Goal: Information Seeking & Learning: Learn about a topic

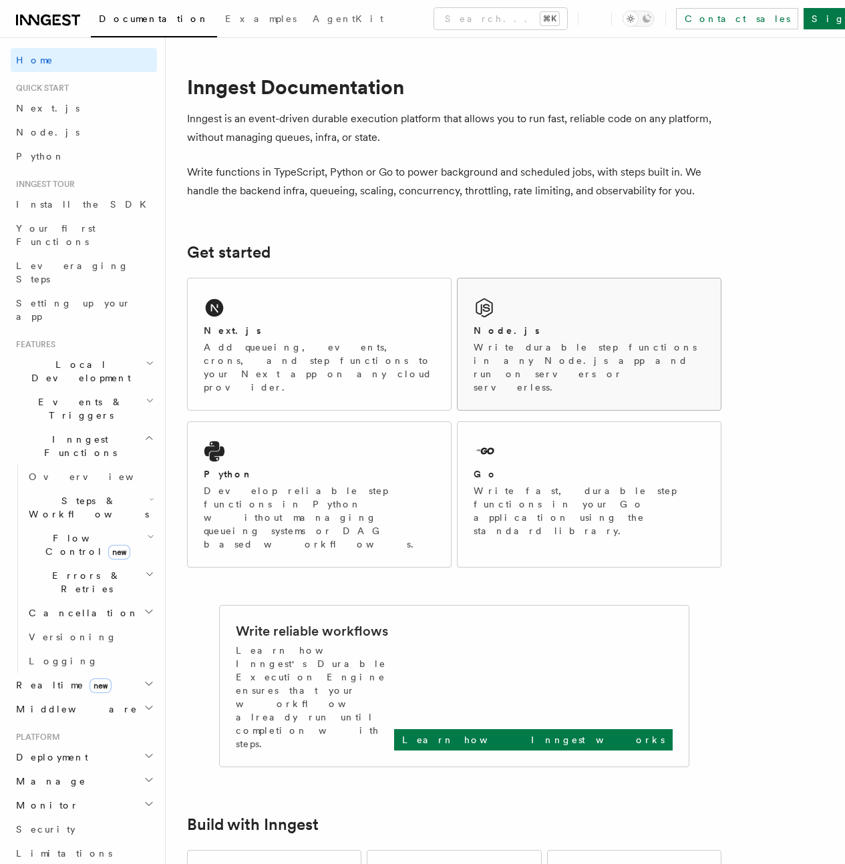
click at [496, 308] on div "Node.js Write durable step functions in any Node.js app and run on servers or s…" at bounding box center [588, 344] width 263 height 132
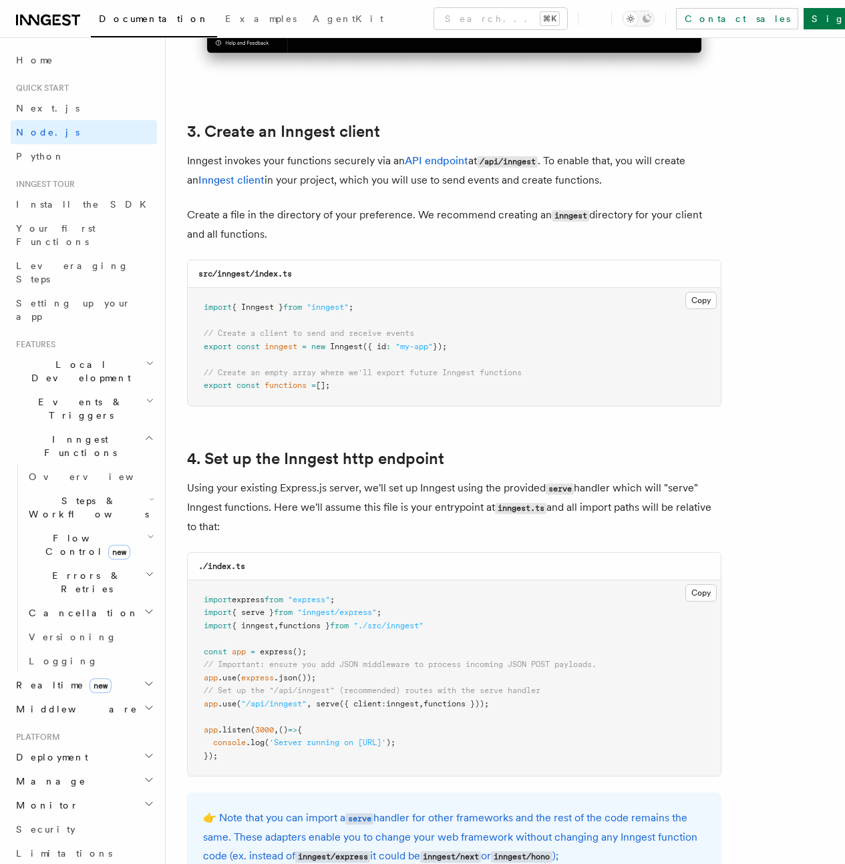
scroll to position [1632, 0]
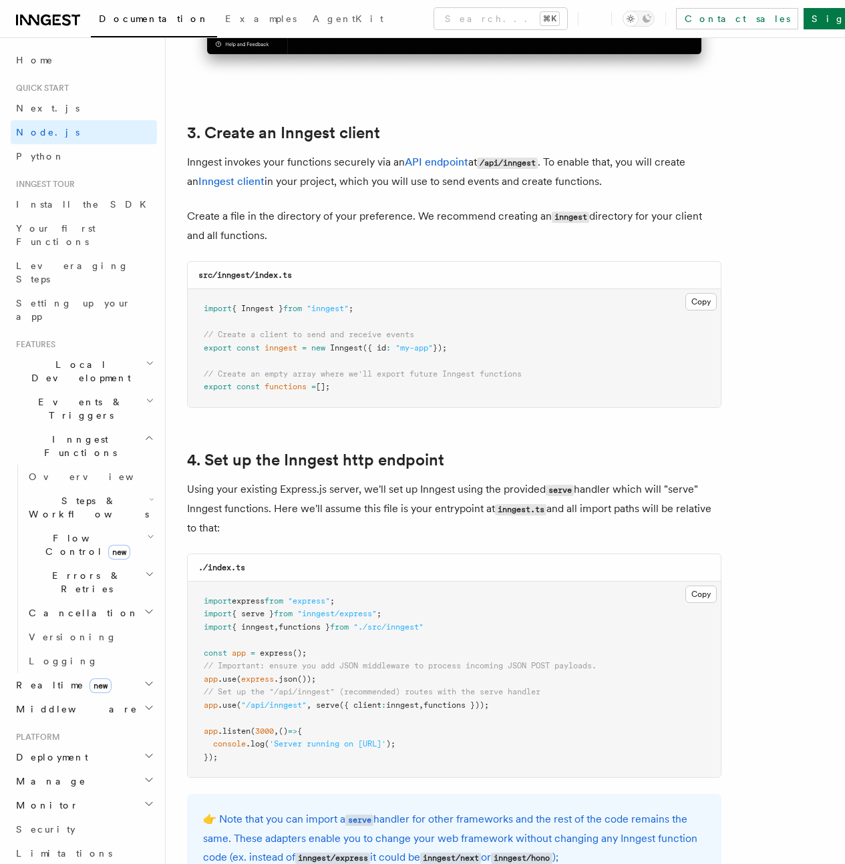
click at [335, 355] on pre "import { Inngest } from "inngest" ; // Create a client to send and receive even…" at bounding box center [454, 348] width 533 height 118
click at [336, 368] on pre "import { Inngest } from "inngest" ; // Create a client to send and receive even…" at bounding box center [454, 348] width 533 height 118
click at [336, 369] on span "// Create an empty array where we'll export future Inngest functions" at bounding box center [363, 373] width 318 height 9
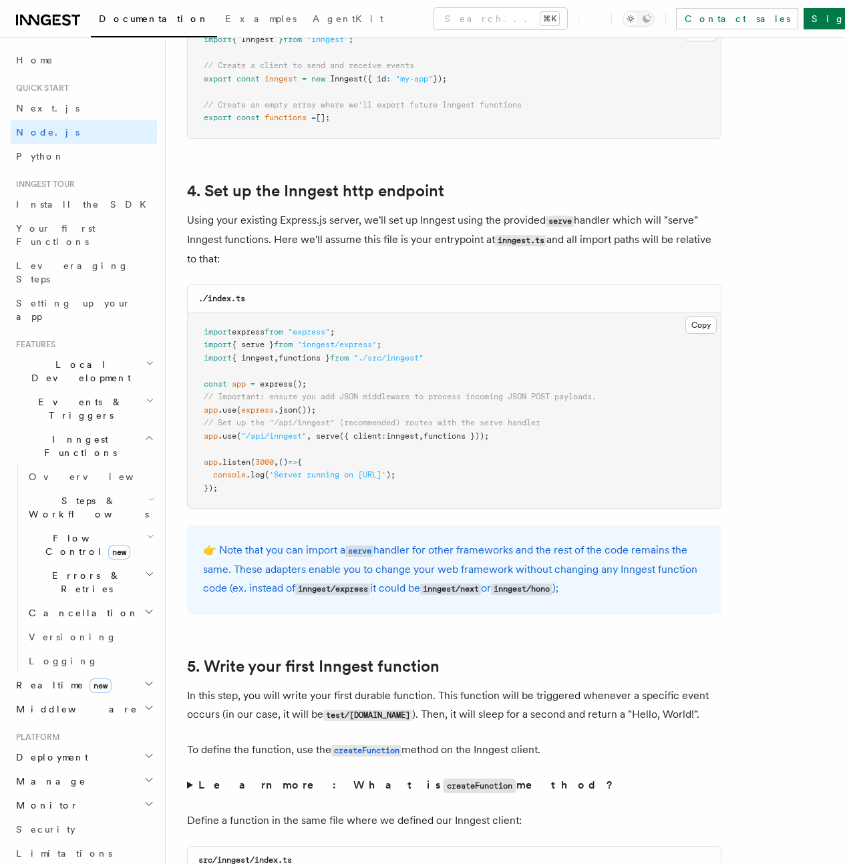
click at [359, 421] on pre "import express from "express" ; import { serve } from "inngest/express" ; impor…" at bounding box center [454, 410] width 533 height 196
click at [365, 431] on span "({ client" at bounding box center [360, 435] width 42 height 9
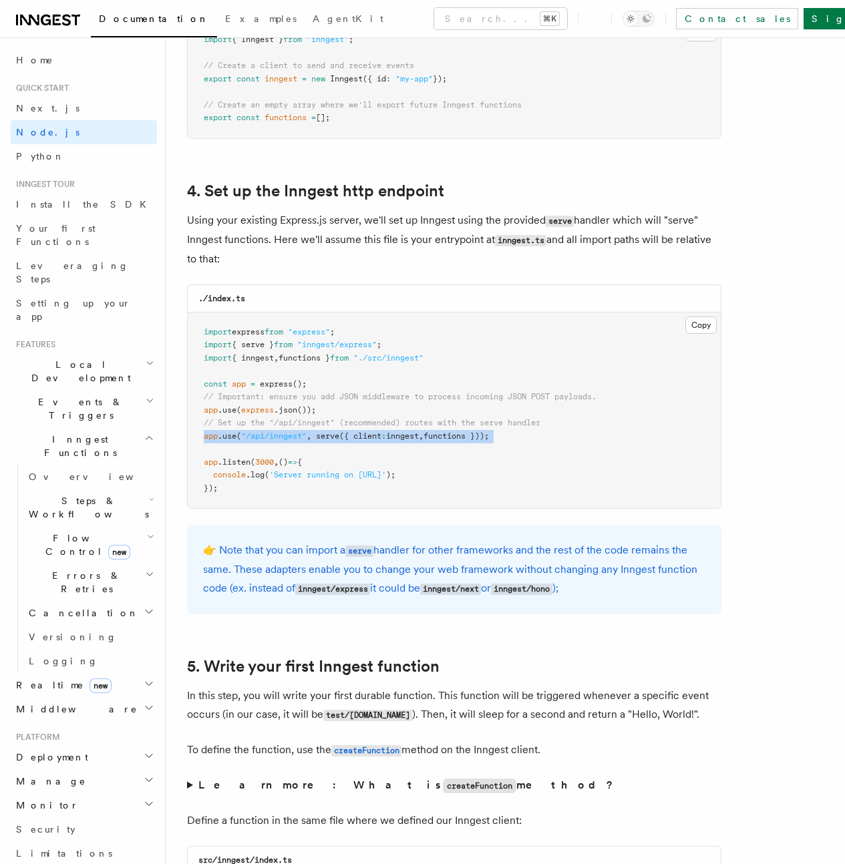
click at [365, 431] on span "({ client" at bounding box center [360, 435] width 42 height 9
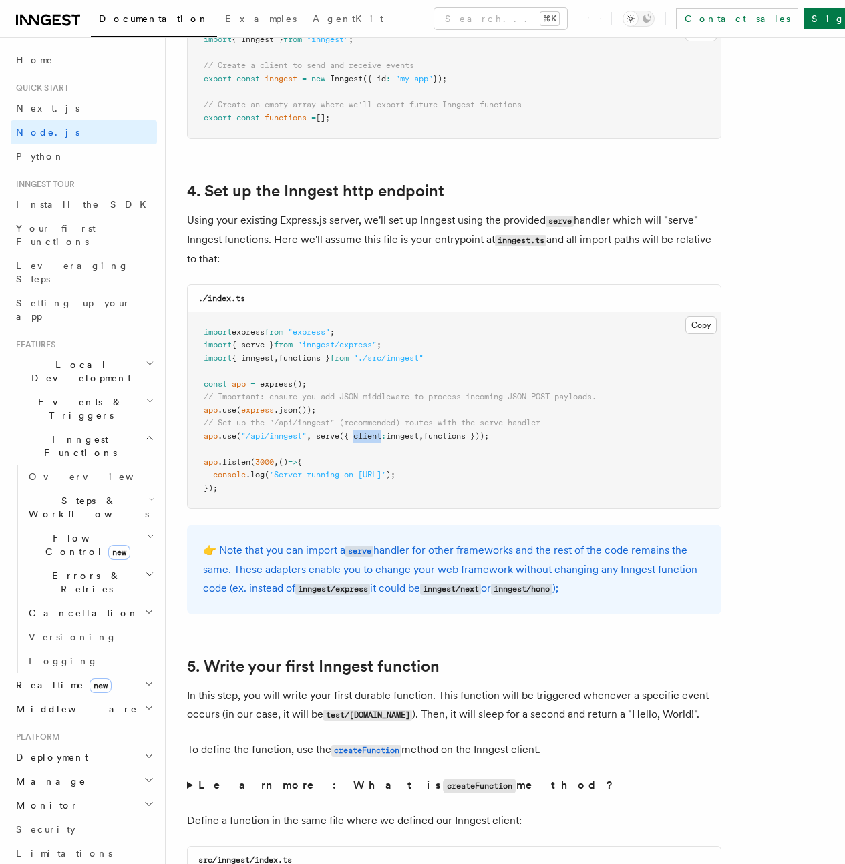
click at [365, 431] on span "({ client" at bounding box center [360, 435] width 42 height 9
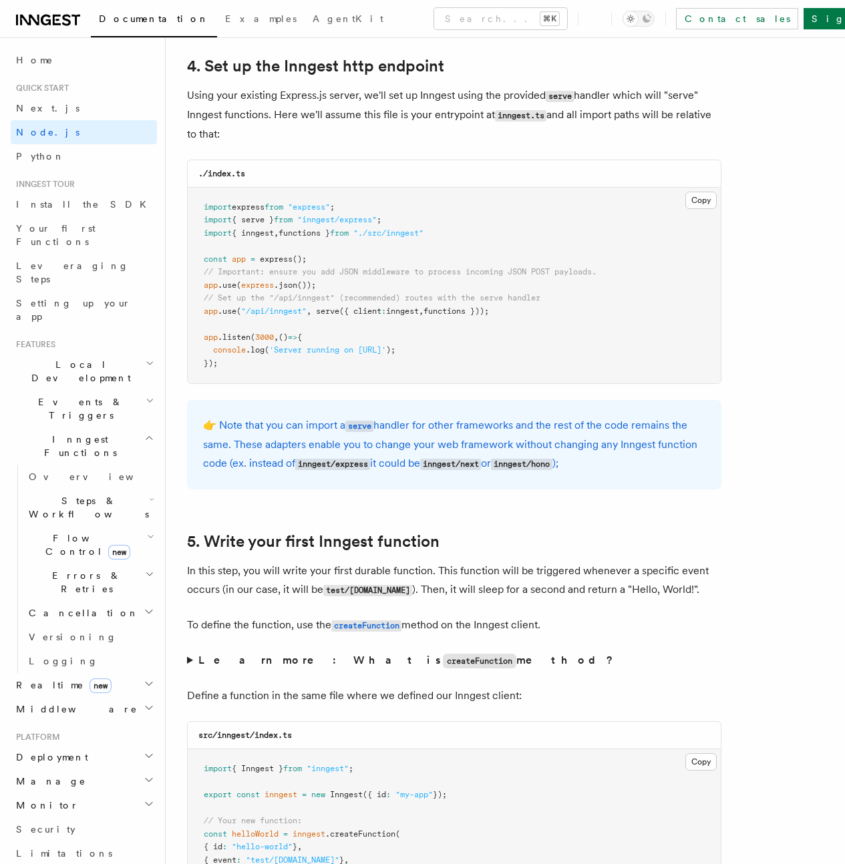
scroll to position [2359, 0]
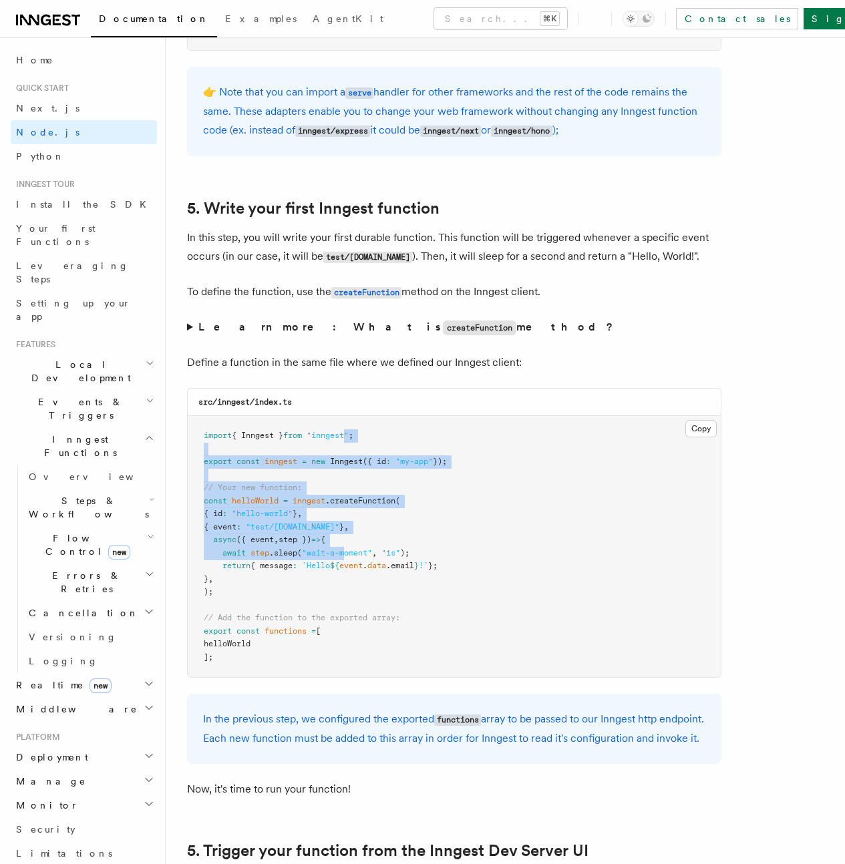
drag, startPoint x: 352, startPoint y: 518, endPoint x: 351, endPoint y: 609, distance: 90.8
click at [349, 601] on code "import { Inngest } from "inngest" ; export const inngest = new Inngest ({ id : …" at bounding box center [325, 546] width 243 height 231
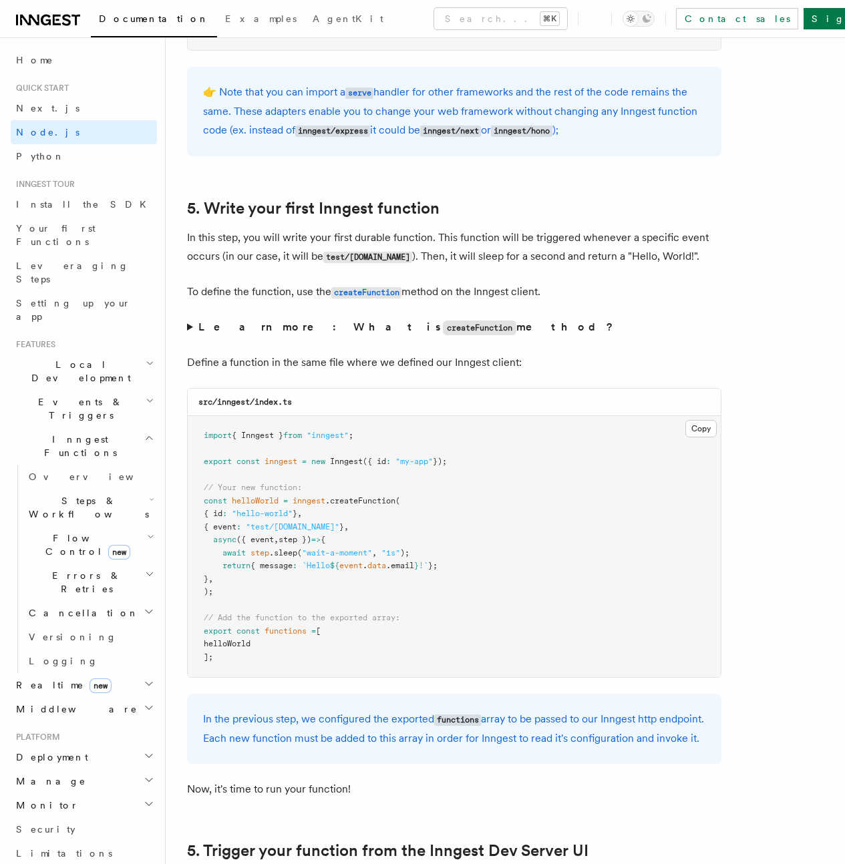
click at [351, 609] on pre "import { Inngest } from "inngest" ; export const inngest = new Inngest ({ id : …" at bounding box center [454, 546] width 533 height 261
click at [349, 666] on pre "import { Inngest } from "inngest" ; export const inngest = new Inngest ({ id : …" at bounding box center [454, 546] width 533 height 261
click at [349, 668] on pre "import { Inngest } from "inngest" ; export const inngest = new Inngest ({ id : …" at bounding box center [454, 546] width 533 height 261
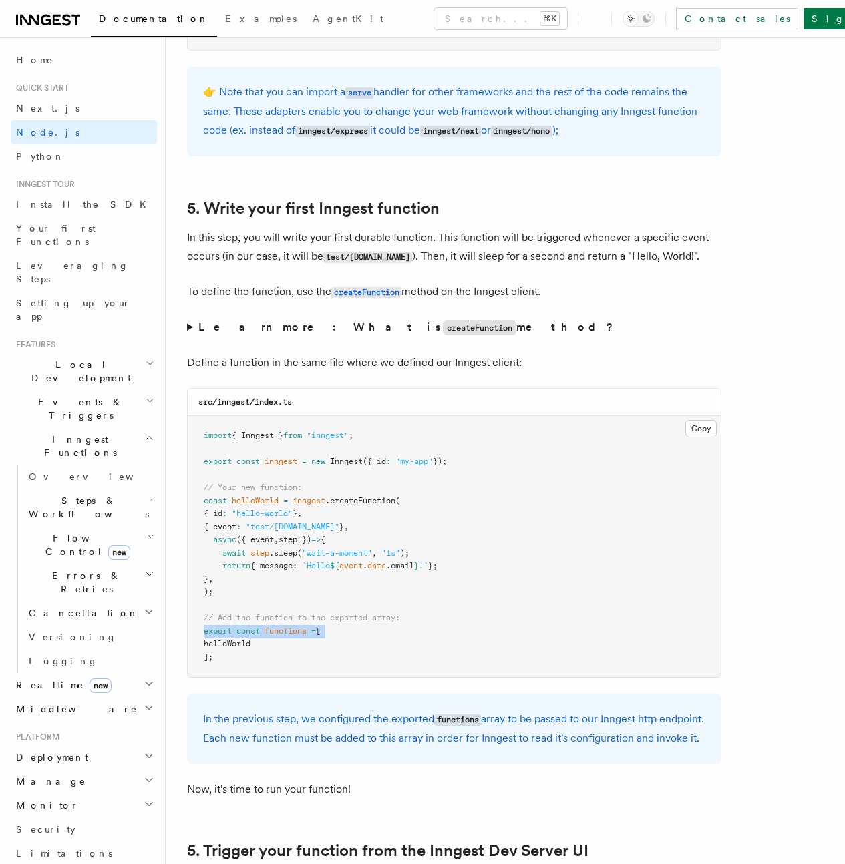
click at [349, 668] on pre "import { Inngest } from "inngest" ; export const inngest = new Inngest ({ id : …" at bounding box center [454, 546] width 533 height 261
click at [350, 676] on pre "import { Inngest } from "inngest" ; export const inngest = new Inngest ({ id : …" at bounding box center [454, 546] width 533 height 261
click at [324, 557] on span ""wait-a-moment"" at bounding box center [337, 552] width 70 height 9
click at [311, 544] on span "step })" at bounding box center [294, 539] width 33 height 9
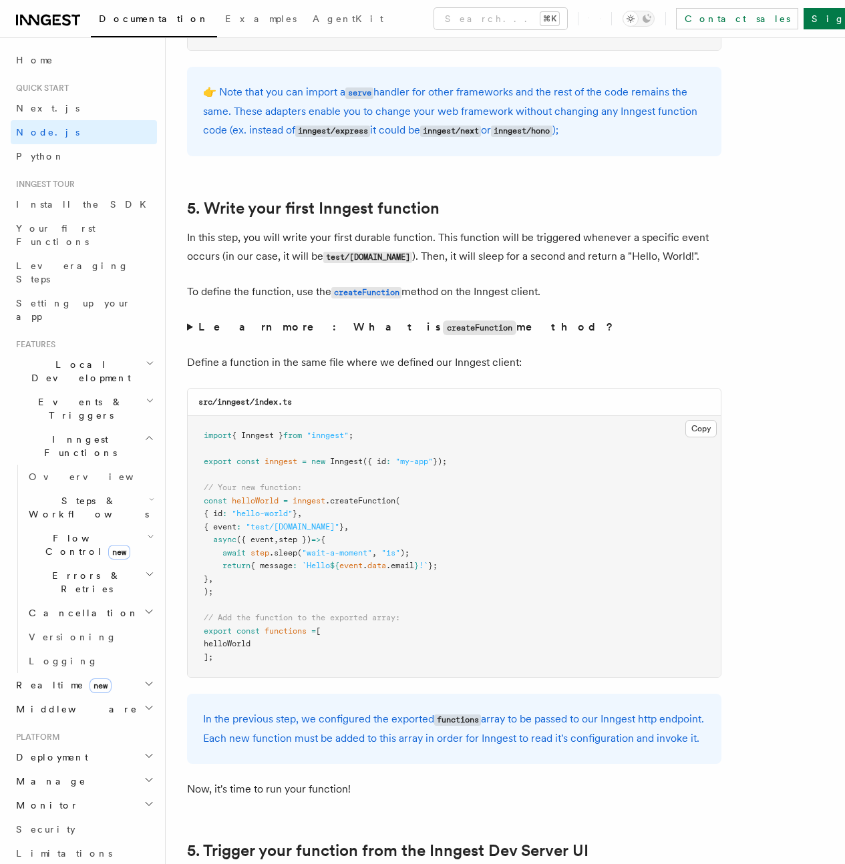
click at [334, 557] on span ""wait-a-moment"" at bounding box center [337, 552] width 70 height 9
click at [312, 570] on span "`Hello" at bounding box center [316, 565] width 28 height 9
click at [232, 563] on pre "import { Inngest } from "inngest" ; export const inngest = new Inngest ({ id : …" at bounding box center [454, 546] width 533 height 261
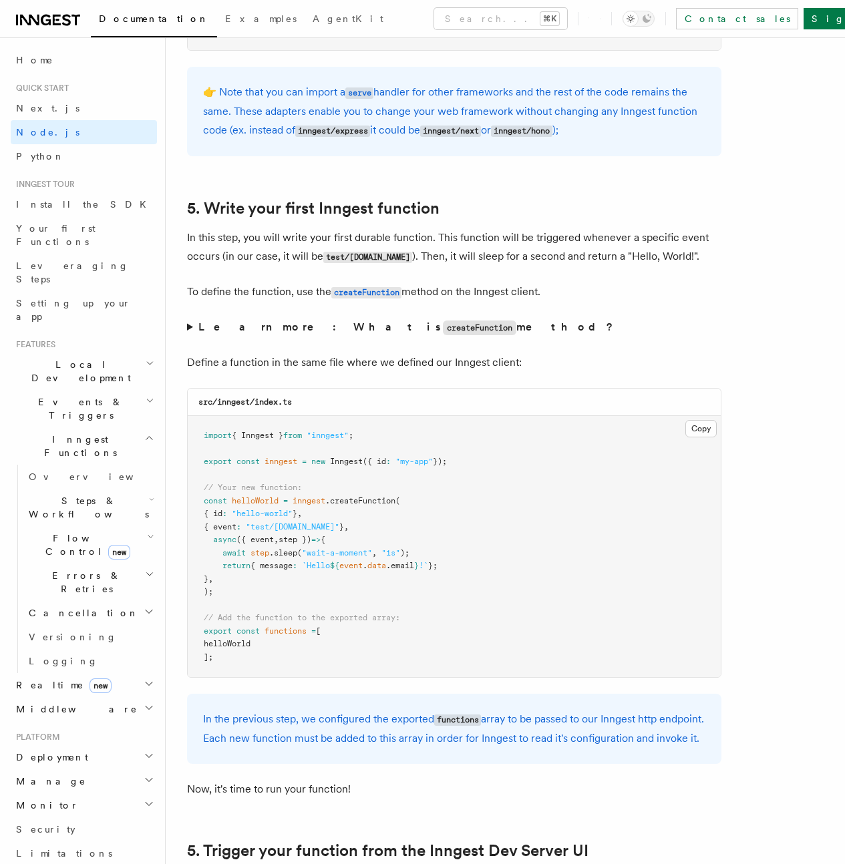
click at [232, 563] on pre "import { Inngest } from "inngest" ; export const inngest = new Inngest ({ id : …" at bounding box center [454, 546] width 533 height 261
click at [296, 531] on span ""test/[DOMAIN_NAME]"" at bounding box center [292, 526] width 93 height 9
click at [300, 531] on span ""test/[DOMAIN_NAME]"" at bounding box center [292, 526] width 93 height 9
drag, startPoint x: 300, startPoint y: 559, endPoint x: 324, endPoint y: 610, distance: 55.9
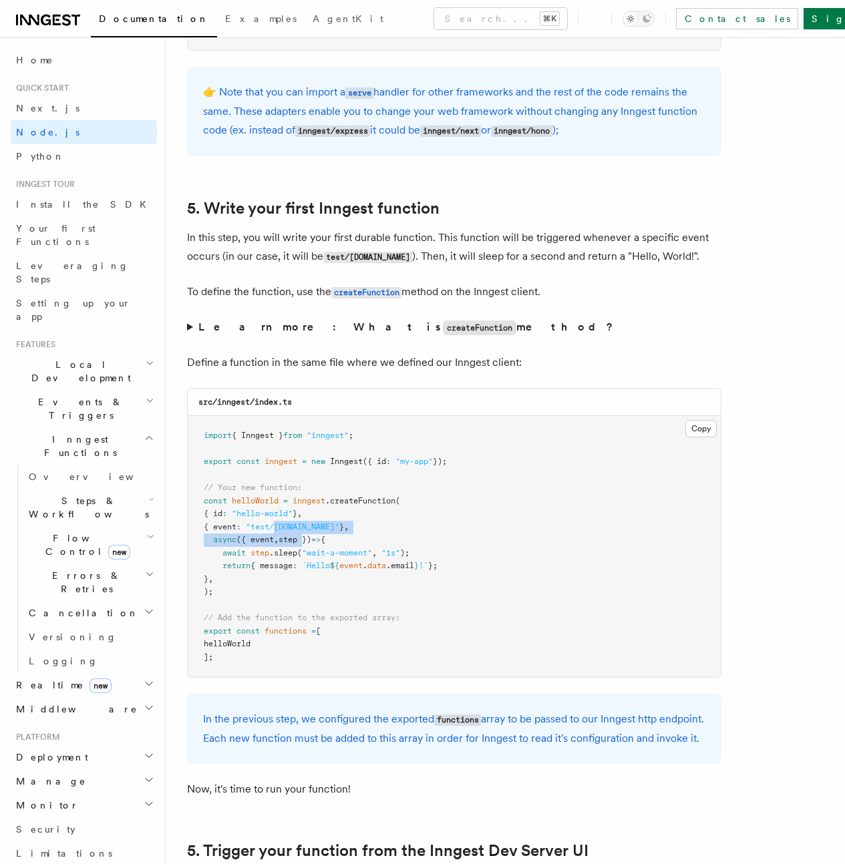
click at [321, 605] on pre "import { Inngest } from "inngest" ; export const inngest = new Inngest ({ id : …" at bounding box center [454, 546] width 533 height 261
click at [326, 612] on pre "import { Inngest } from "inngest" ; export const inngest = new Inngest ({ id : …" at bounding box center [454, 546] width 533 height 261
click at [322, 557] on span ""wait-a-moment"" at bounding box center [337, 552] width 70 height 9
click at [337, 557] on span ""wait-a-moment"" at bounding box center [337, 552] width 70 height 9
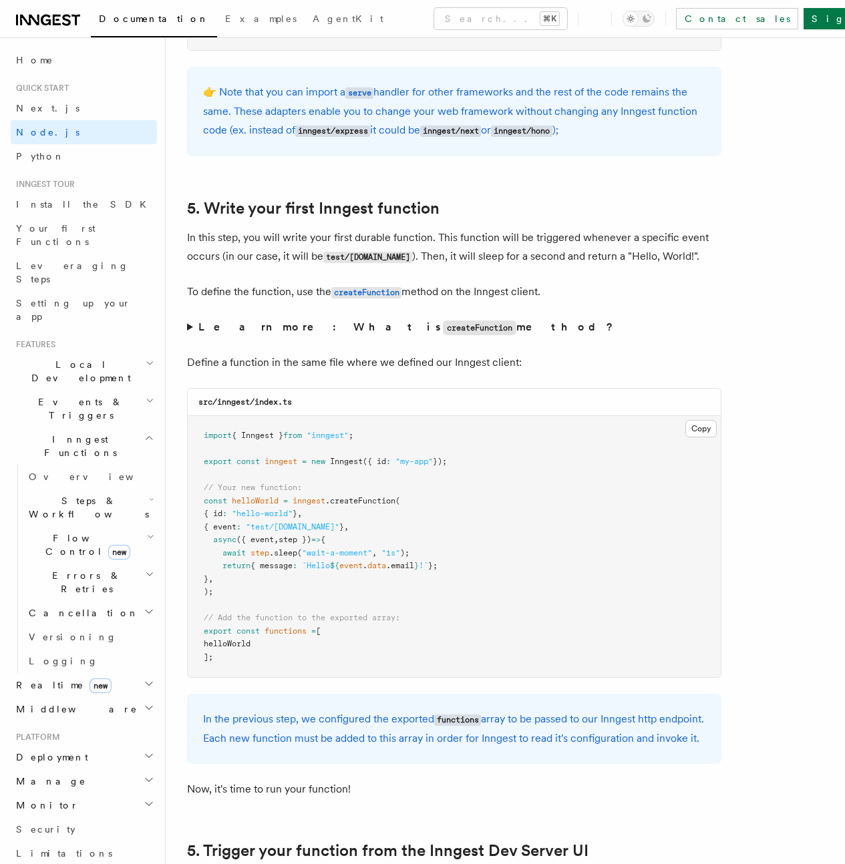
click at [338, 557] on span ""wait-a-moment"" at bounding box center [337, 552] width 70 height 9
click at [363, 557] on span ""wait-a-moment"" at bounding box center [337, 552] width 70 height 9
click at [363, 570] on span "event" at bounding box center [350, 565] width 23 height 9
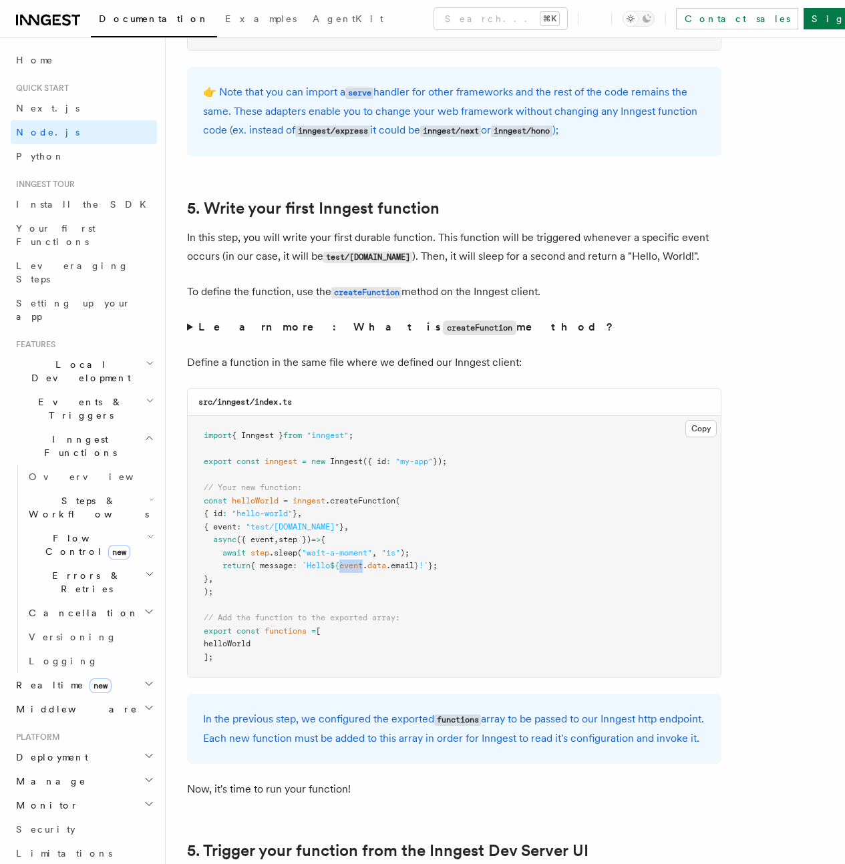
click at [363, 570] on span "event" at bounding box center [350, 565] width 23 height 9
click at [367, 607] on pre "import { Inngest } from "inngest" ; export const inngest = new Inngest ({ id : …" at bounding box center [454, 546] width 533 height 261
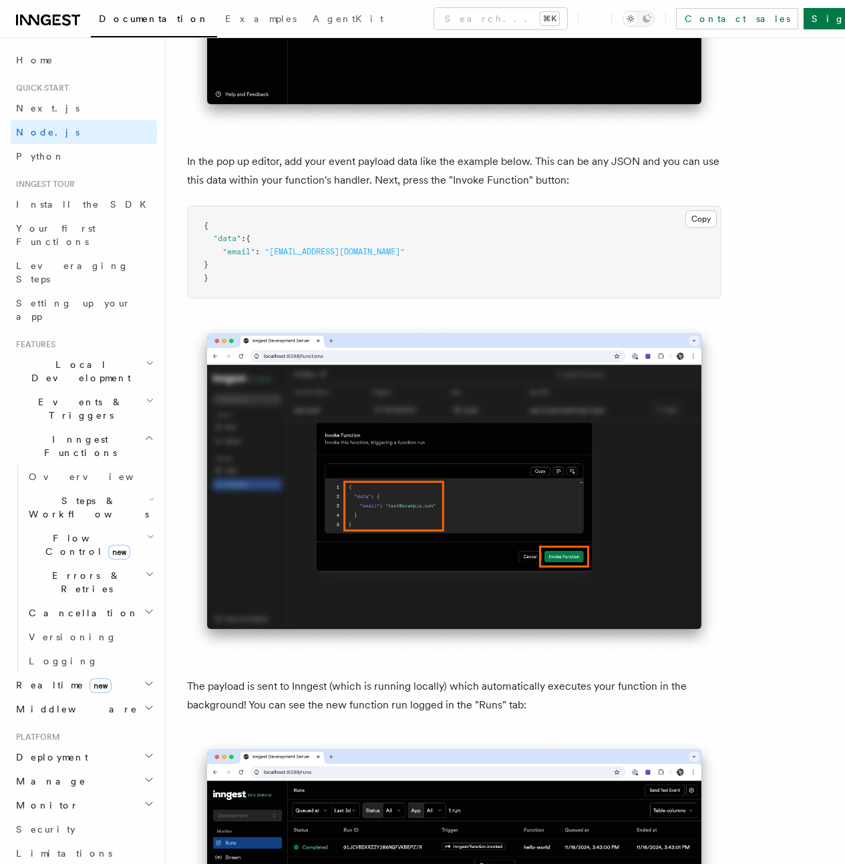
scroll to position [4434, 0]
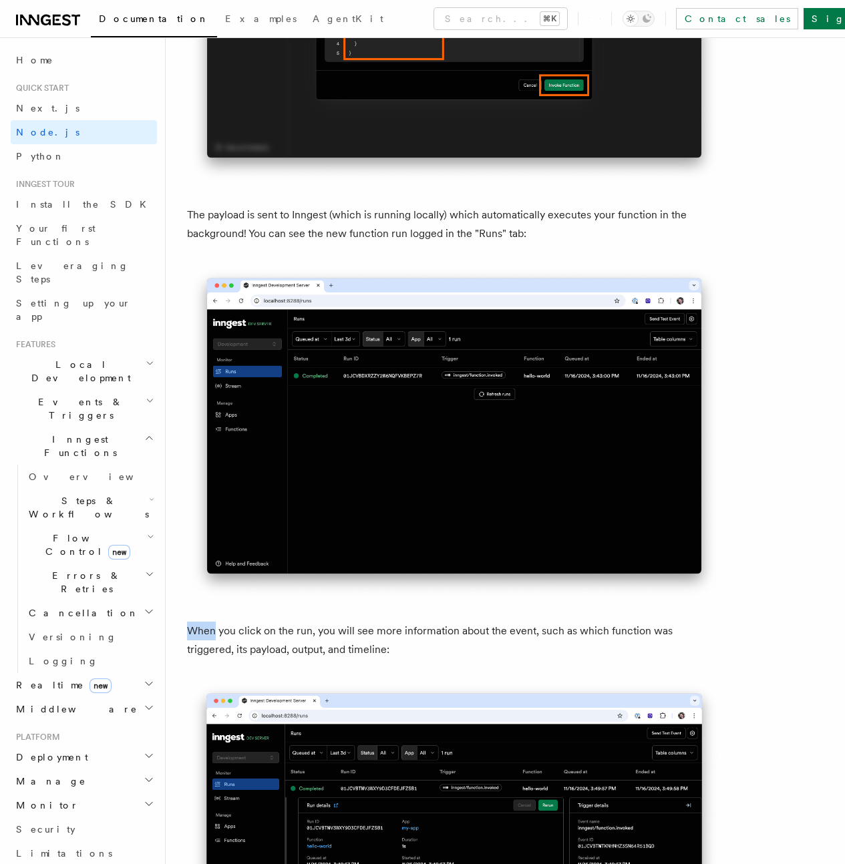
click at [415, 550] on article "Quick start Node.js Quick Start In this tutorial you will add Inngest to a Node…" at bounding box center [505, 75] width 636 height 8902
click at [599, 622] on p "When you click on the run, you will see more information about the event, such …" at bounding box center [454, 640] width 534 height 37
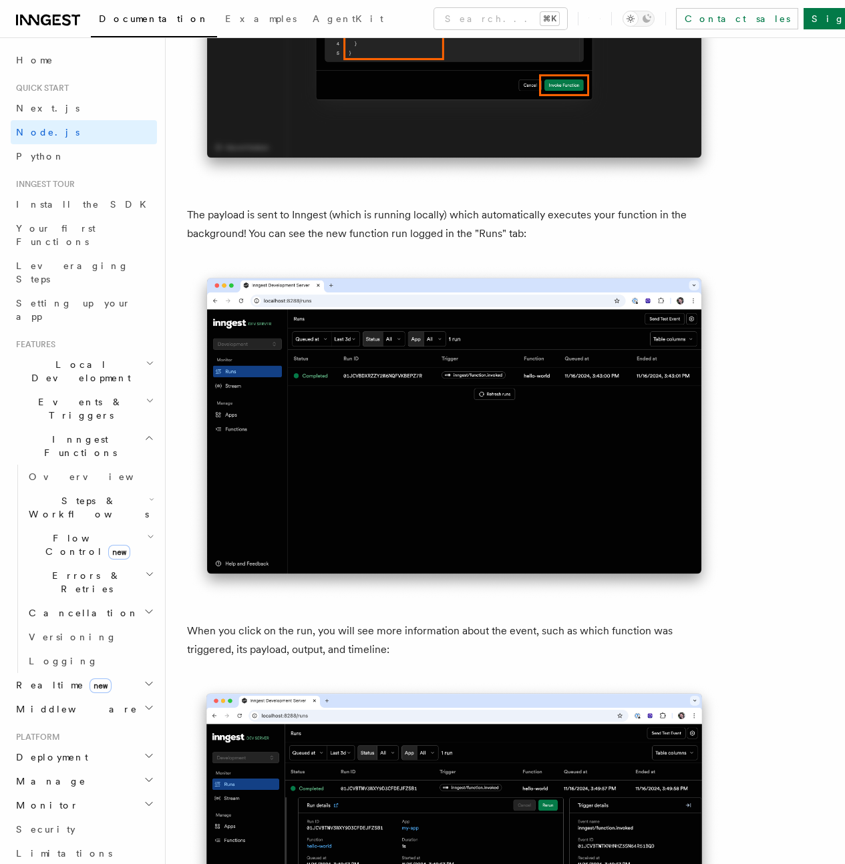
click at [599, 622] on p "When you click on the run, you will see more information about the event, such …" at bounding box center [454, 640] width 534 height 37
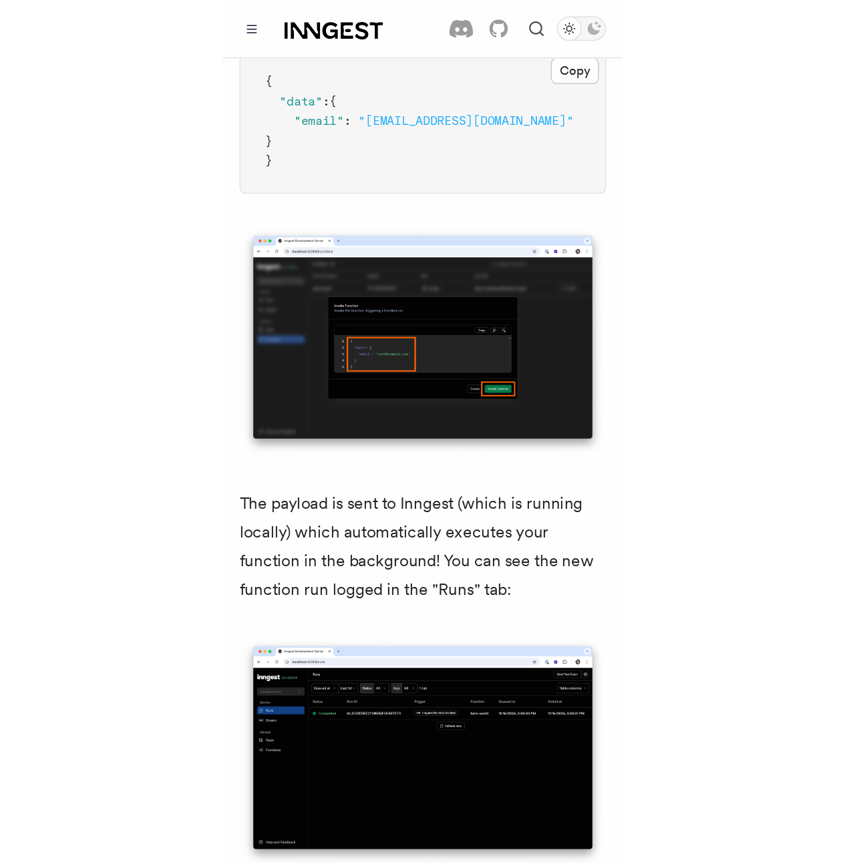
scroll to position [4541, 0]
